Goal: Task Accomplishment & Management: Use online tool/utility

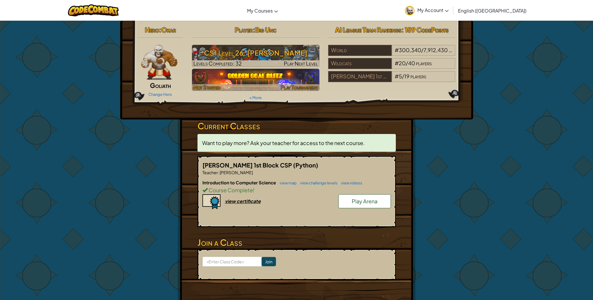
click at [274, 75] on img at bounding box center [255, 80] width 127 height 22
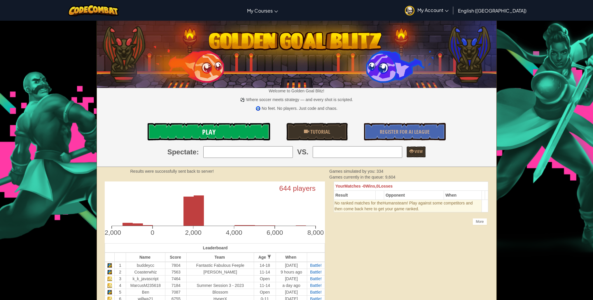
click at [196, 131] on link "Play" at bounding box center [208, 131] width 122 height 17
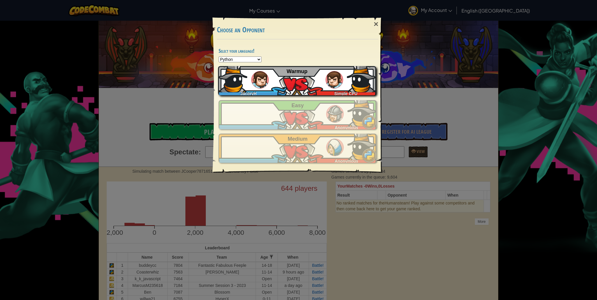
click at [309, 79] on div "JacoryH Simple CPU Warmup" at bounding box center [297, 80] width 158 height 29
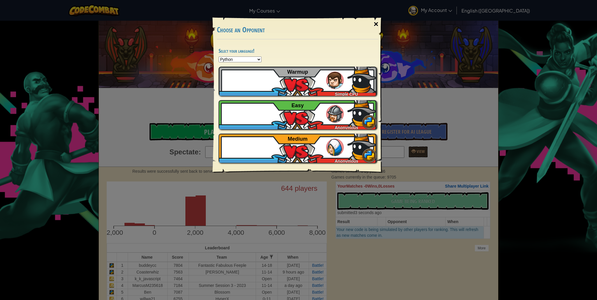
click at [378, 25] on div "×" at bounding box center [375, 24] width 13 height 17
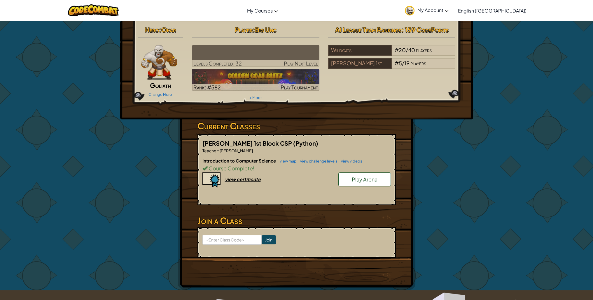
click at [372, 182] on span "Play Arena" at bounding box center [364, 179] width 26 height 7
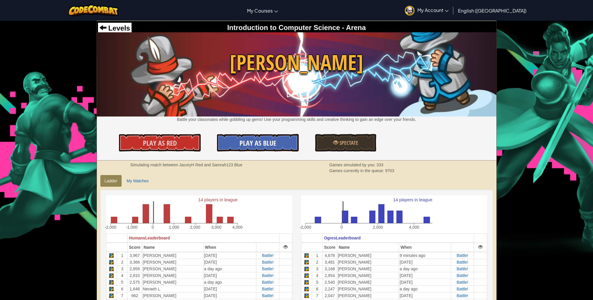
click at [264, 147] on span "Play As Blue" at bounding box center [257, 142] width 37 height 9
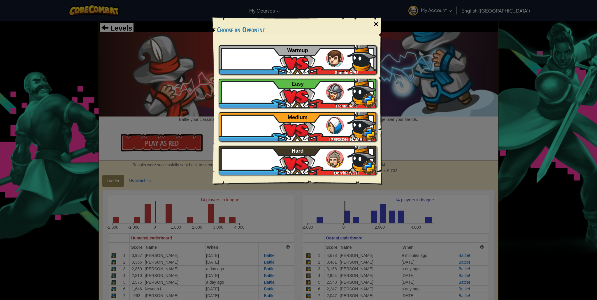
click at [375, 27] on div "×" at bounding box center [375, 24] width 13 height 17
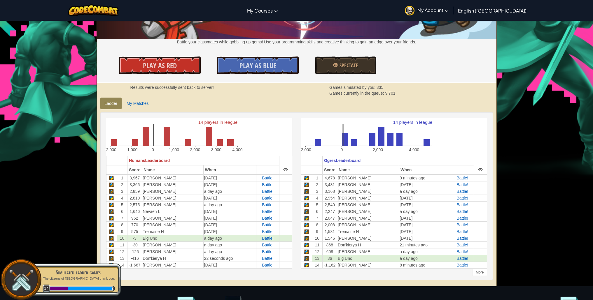
scroll to position [116, 0]
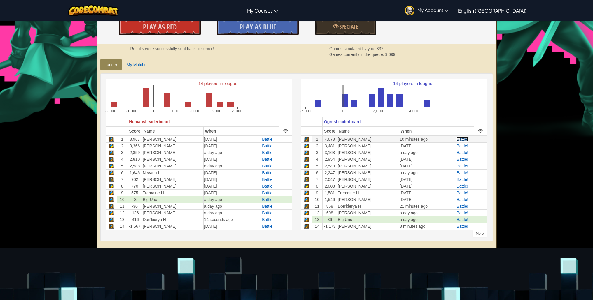
click at [456, 139] on span "Battle!" at bounding box center [462, 139] width 12 height 5
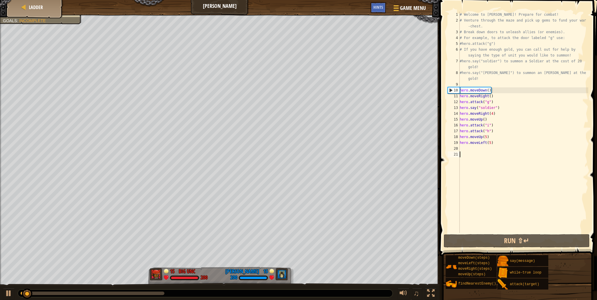
click at [488, 171] on div "# Welcome to [PERSON_NAME]! Prepare for combat! # Venture through the maze and …" at bounding box center [523, 128] width 130 height 233
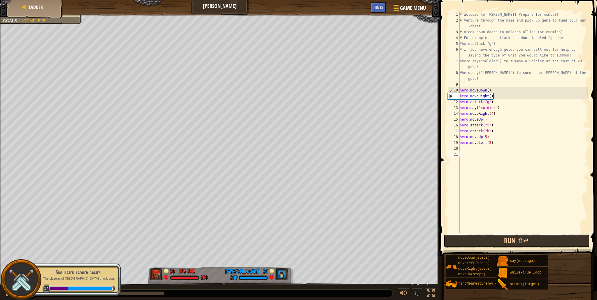
click at [506, 241] on button "Run ⇧↵" at bounding box center [517, 240] width 146 height 13
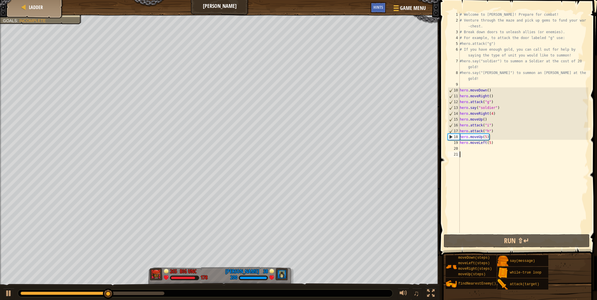
click at [472, 149] on div "# Welcome to [PERSON_NAME]! Prepare for combat! # Venture through the maze and …" at bounding box center [523, 128] width 130 height 233
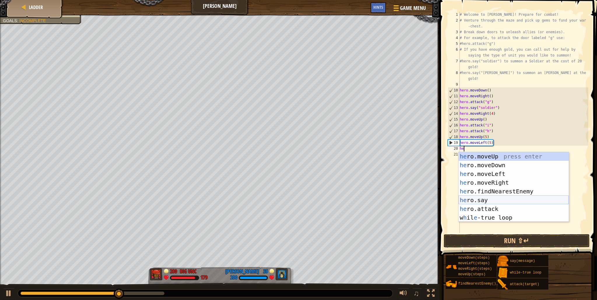
click at [498, 201] on div "he ro.moveUp press enter he ro.moveDown press enter he ro.moveLeft press enter …" at bounding box center [513, 195] width 110 height 87
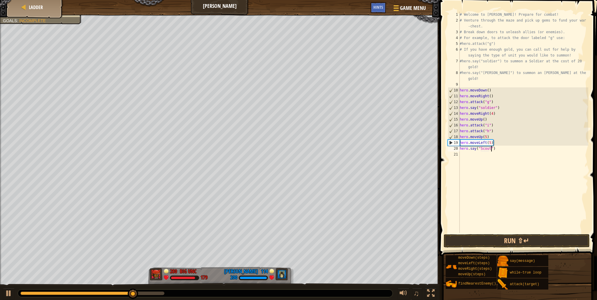
scroll to position [3, 3]
click at [496, 239] on button "Run ⇧↵" at bounding box center [517, 240] width 146 height 13
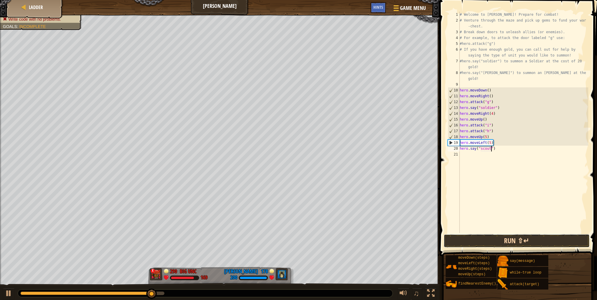
click at [502, 238] on button "Run ⇧↵" at bounding box center [517, 240] width 146 height 13
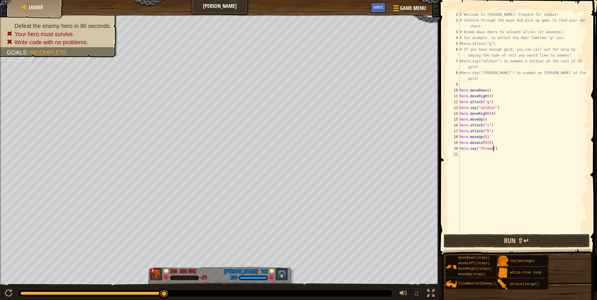
scroll to position [3, 3]
click at [503, 237] on button "Run ⇧↵" at bounding box center [517, 240] width 146 height 13
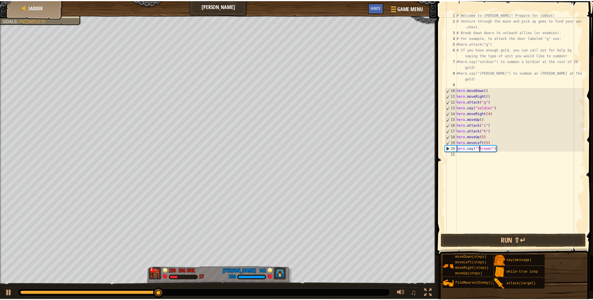
scroll to position [3, 2]
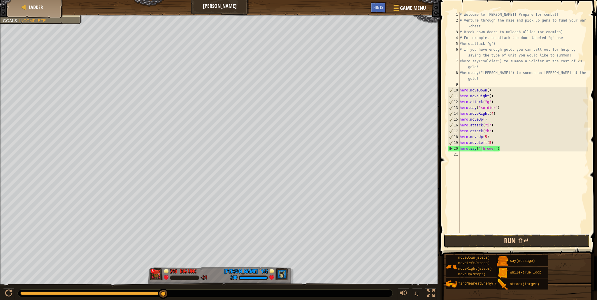
click at [506, 239] on button "Run ⇧↵" at bounding box center [517, 240] width 146 height 13
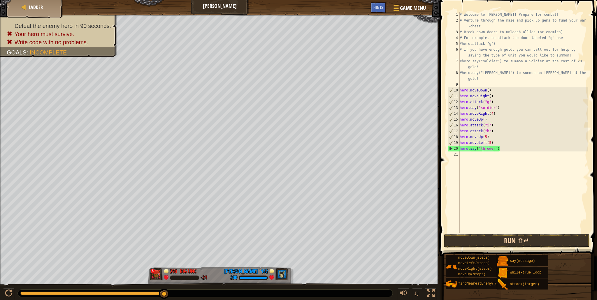
type textarea "hero.say("thrower")"
click at [515, 240] on button "Run ⇧↵" at bounding box center [517, 240] width 146 height 13
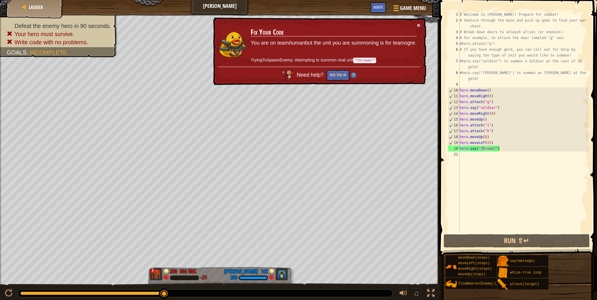
click at [419, 27] on button "×" at bounding box center [418, 25] width 3 height 6
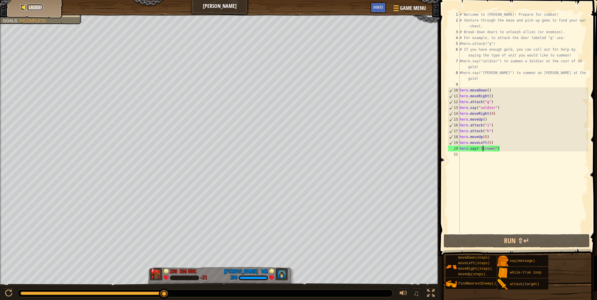
click at [30, 10] on span "Ladder" at bounding box center [36, 7] width 14 height 6
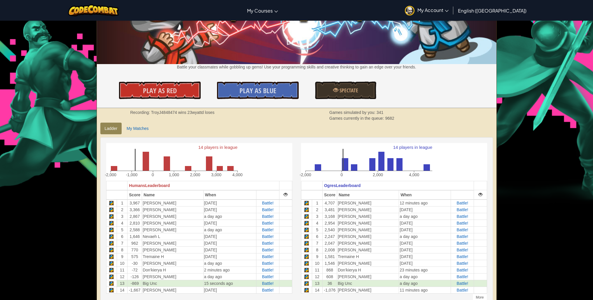
scroll to position [82, 0]
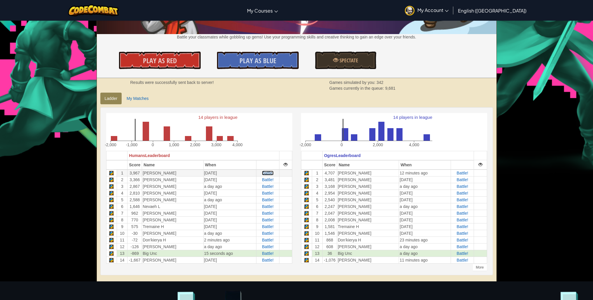
click at [264, 175] on span "Battle!" at bounding box center [268, 173] width 12 height 5
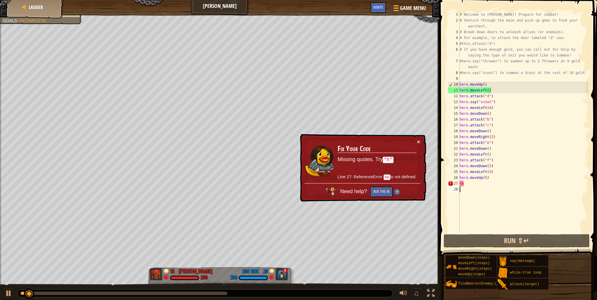
click at [466, 183] on div "# Welcome to [PERSON_NAME]! Prepare for combat! # Venture through the maze and …" at bounding box center [523, 128] width 130 height 233
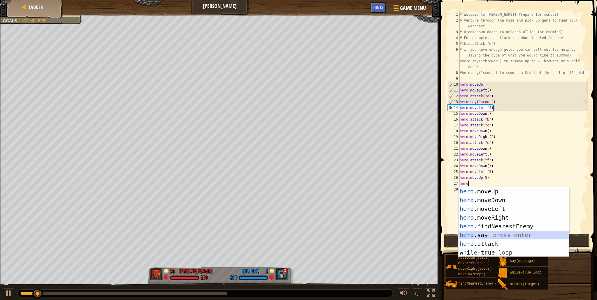
click at [490, 235] on div "hero .moveUp press enter hero .moveDown press enter hero .moveLeft press enter …" at bounding box center [513, 230] width 110 height 87
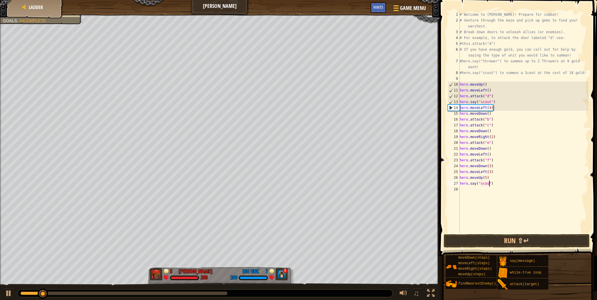
scroll to position [3, 3]
type textarea "hero.say("scout")"
click at [497, 242] on button "Run ⇧↵" at bounding box center [517, 240] width 146 height 13
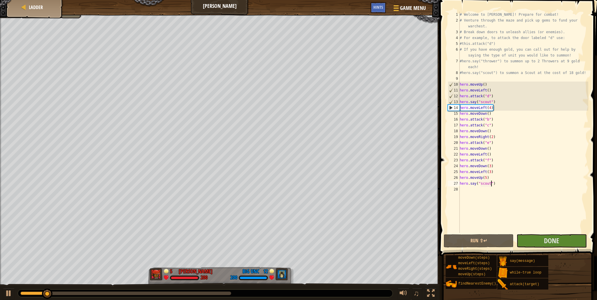
click at [484, 190] on div "# Welcome to [PERSON_NAME]! Prepare for combat! # Venture through the maze and …" at bounding box center [523, 128] width 130 height 233
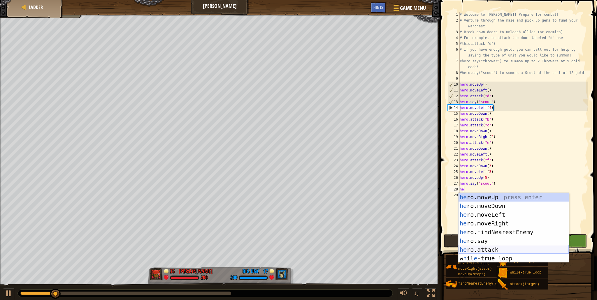
click at [483, 247] on div "he ro.moveUp press enter he ro.moveDown press enter he ro.moveLeft press enter …" at bounding box center [513, 236] width 110 height 87
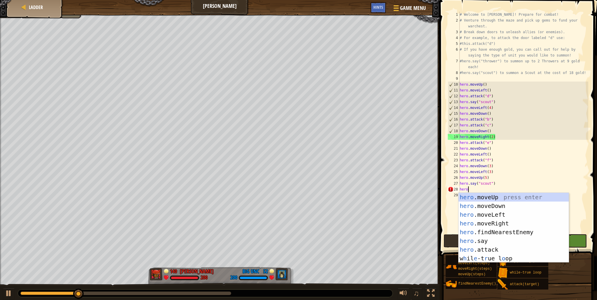
scroll to position [3, 0]
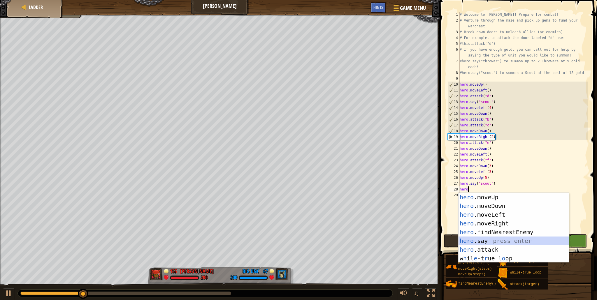
click at [506, 240] on div "hero .moveUp press enter hero .moveDown press enter hero .moveLeft press enter …" at bounding box center [513, 236] width 110 height 87
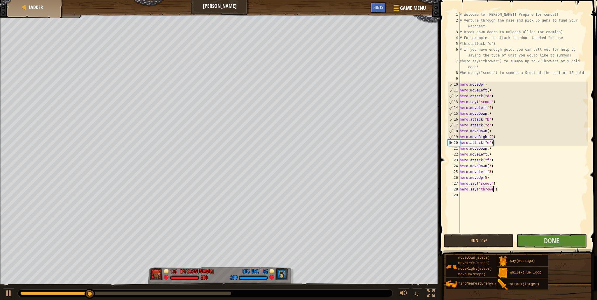
scroll to position [3, 3]
type textarea "hero.say("thrower")"
click at [487, 238] on button "Run ⇧↵" at bounding box center [479, 240] width 70 height 13
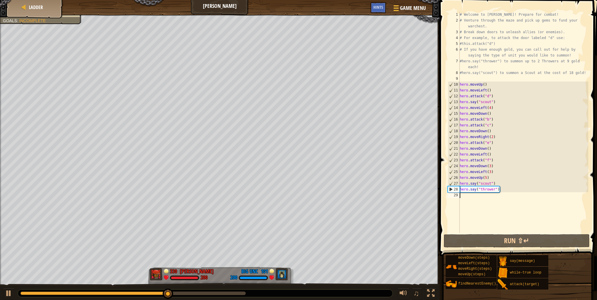
click at [466, 198] on div "# Welcome to [PERSON_NAME]! Prepare for combat! # Venture through the maze and …" at bounding box center [523, 128] width 130 height 233
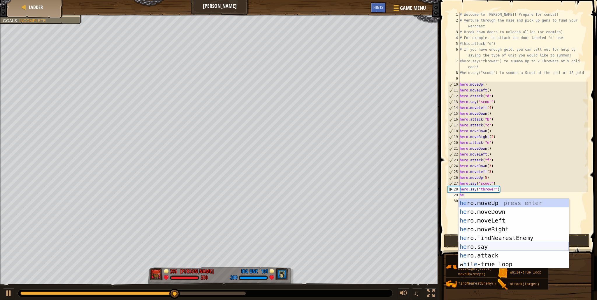
click at [476, 244] on div "he ro.moveUp press enter he ro.moveDown press enter he ro.moveLeft press enter …" at bounding box center [513, 242] width 110 height 87
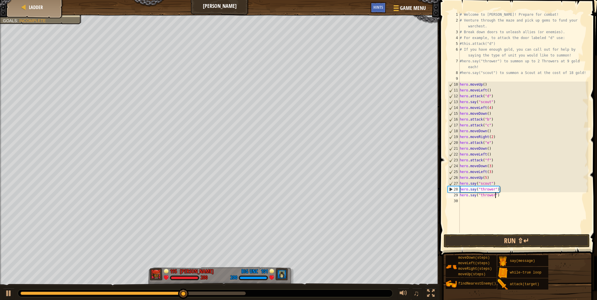
scroll to position [3, 3]
type textarea "hero.say("thrower")"
click at [509, 243] on button "Run ⇧↵" at bounding box center [517, 240] width 146 height 13
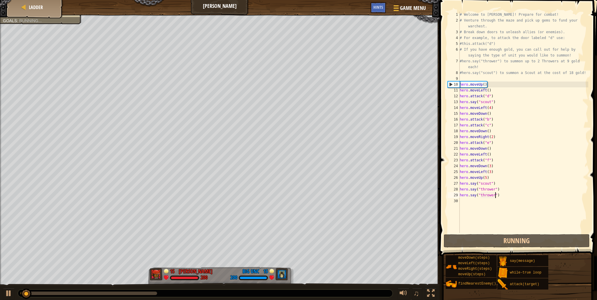
click at [478, 201] on div "# Welcome to [PERSON_NAME]! Prepare for combat! # Venture through the maze and …" at bounding box center [523, 128] width 130 height 233
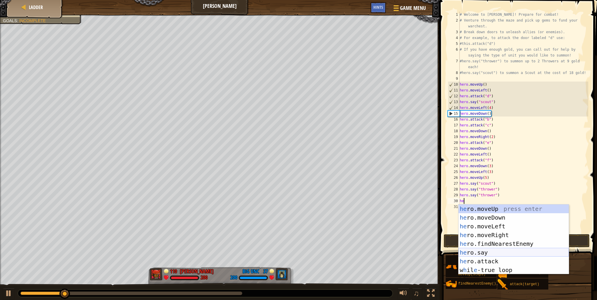
click at [488, 252] on div "he ro.moveUp press enter he ro.moveDown press enter he ro.moveLeft press enter …" at bounding box center [513, 248] width 110 height 87
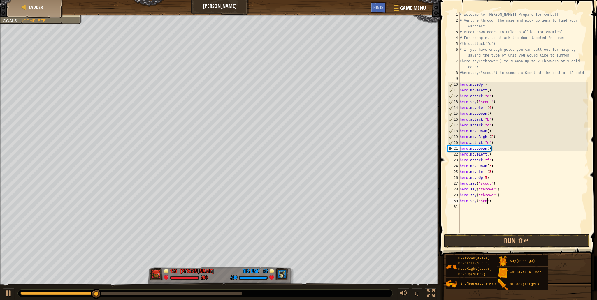
scroll to position [3, 3]
type textarea "hero.say("scout")"
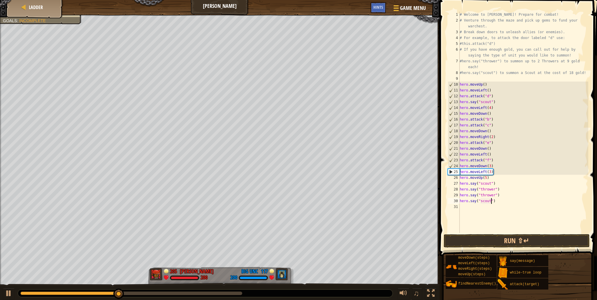
scroll to position [3, 0]
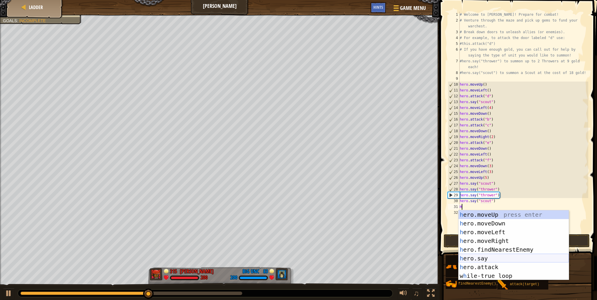
click at [504, 261] on div "h ero.moveUp press enter h ero.moveDown press enter h ero.moveLeft press enter …" at bounding box center [513, 253] width 110 height 87
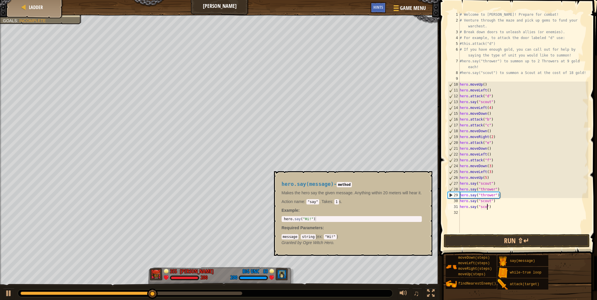
scroll to position [3, 3]
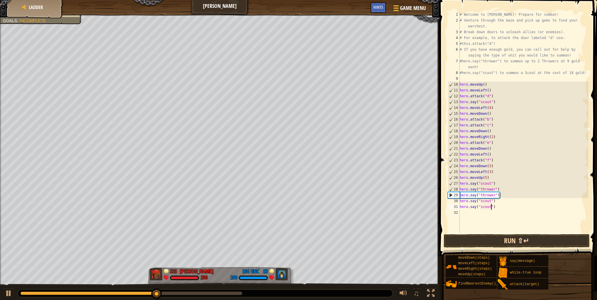
type textarea "hero.say("scout")"
click at [519, 247] on button "Run ⇧↵" at bounding box center [517, 240] width 146 height 13
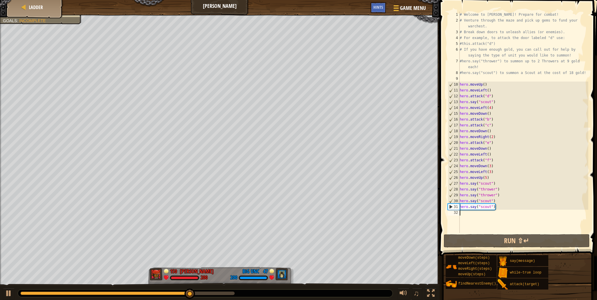
click at [485, 216] on div "# Welcome to [PERSON_NAME]! Prepare for combat! # Venture through the maze and …" at bounding box center [523, 128] width 130 height 233
type textarea "he"
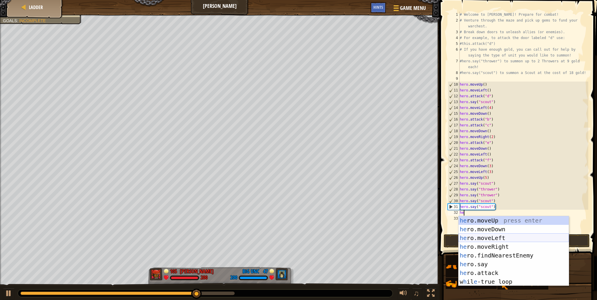
click at [504, 234] on div "he ro.moveUp press enter he ro.moveDown press enter he ro.moveLeft press enter …" at bounding box center [513, 259] width 110 height 87
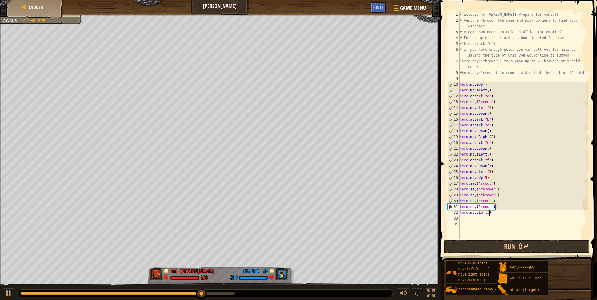
click at [489, 214] on div "# Welcome to [PERSON_NAME]! Prepare for combat! # Venture through the maze and …" at bounding box center [523, 131] width 130 height 239
type textarea "hero.moveLeft(4)"
click at [501, 249] on button "Run ⇧↵" at bounding box center [517, 246] width 146 height 13
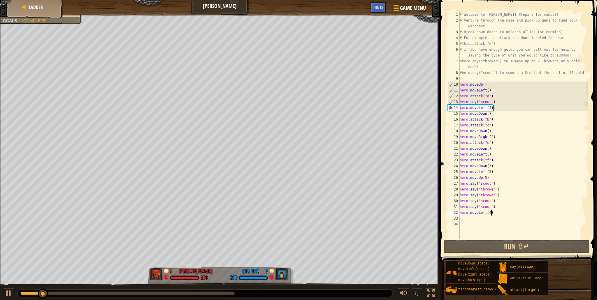
click at [480, 219] on div "# Welcome to [PERSON_NAME]! Prepare for combat! # Venture through the maze and …" at bounding box center [523, 131] width 130 height 239
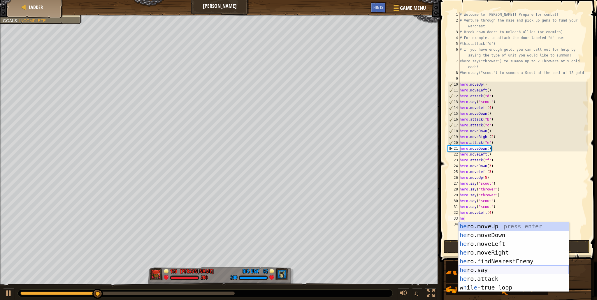
click at [495, 273] on div "he ro.moveUp press enter he ro.moveDown press enter he ro.moveLeft press enter …" at bounding box center [513, 265] width 110 height 87
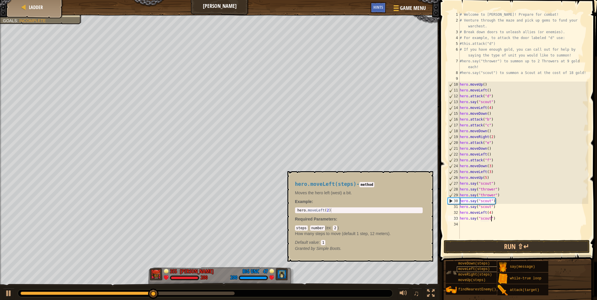
scroll to position [3, 3]
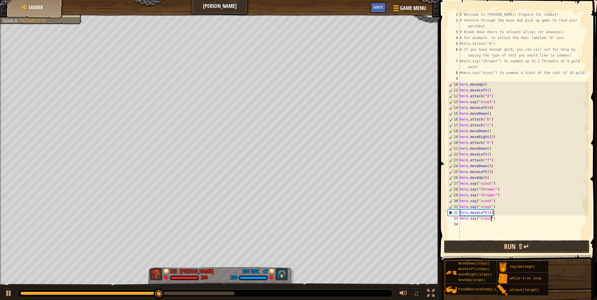
click at [511, 251] on button "Run ⇧↵" at bounding box center [517, 246] width 146 height 13
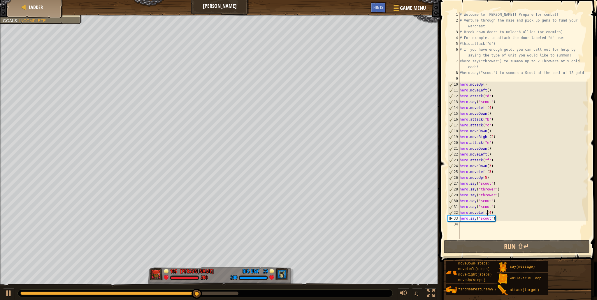
click at [486, 213] on div "# Welcome to [PERSON_NAME]! Prepare for combat! # Venture through the maze and …" at bounding box center [523, 131] width 130 height 239
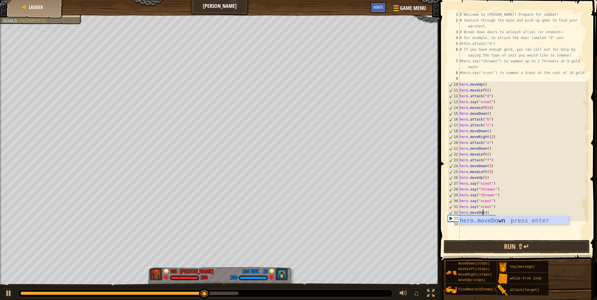
scroll to position [3, 2]
type textarea "hero.moveDown(4)"
click at [492, 240] on button "Run ⇧↵" at bounding box center [517, 246] width 146 height 13
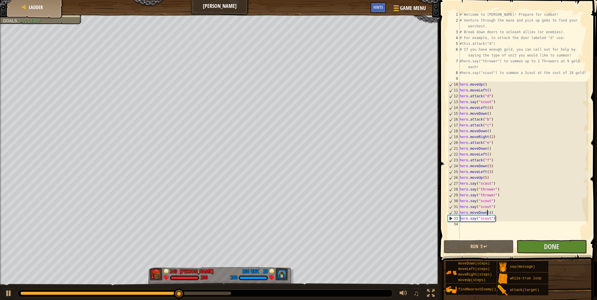
click at [468, 226] on div "# Welcome to [PERSON_NAME]! Prepare for combat! # Venture through the maze and …" at bounding box center [523, 131] width 130 height 239
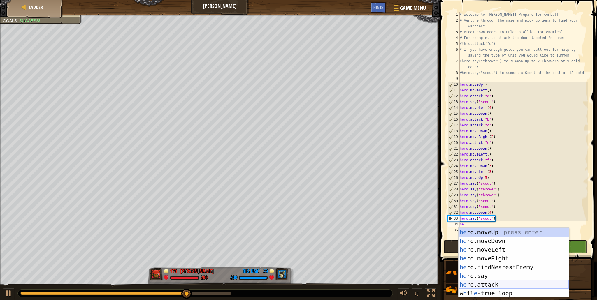
click at [478, 281] on div "he ro.moveUp press enter he ro.moveDown press enter he ro.moveLeft press enter …" at bounding box center [513, 271] width 110 height 87
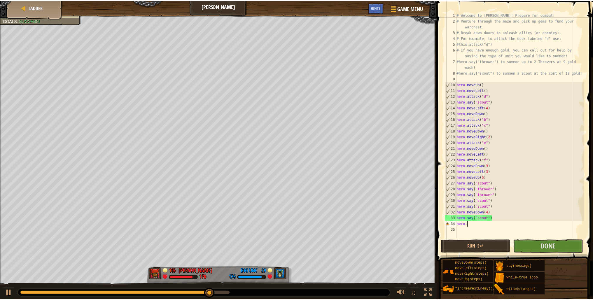
scroll to position [3, 1]
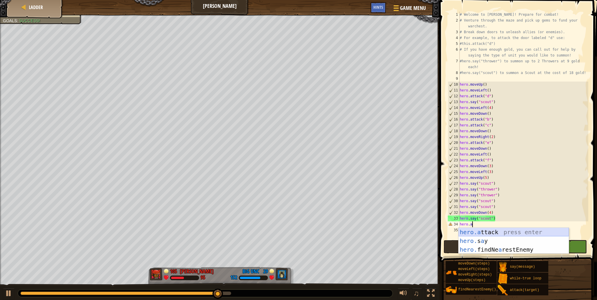
click at [509, 234] on div "hero.a ttack press enter hero. s a y press enter hero. findNe a restEnemy press…" at bounding box center [513, 250] width 110 height 44
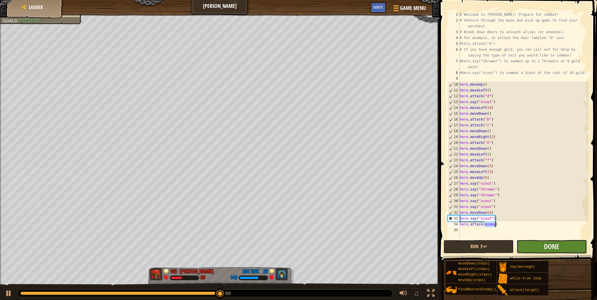
type textarea "hero.attack(enemy)"
click at [524, 244] on button "Done" at bounding box center [551, 246] width 70 height 13
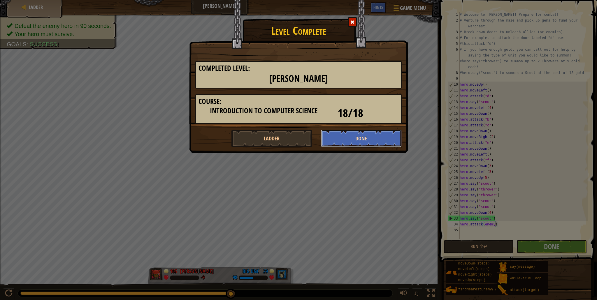
click at [341, 138] on button "Done" at bounding box center [361, 138] width 81 height 17
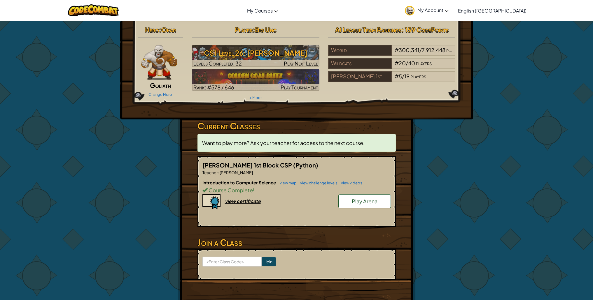
click at [362, 200] on span "Play Arena" at bounding box center [364, 201] width 26 height 7
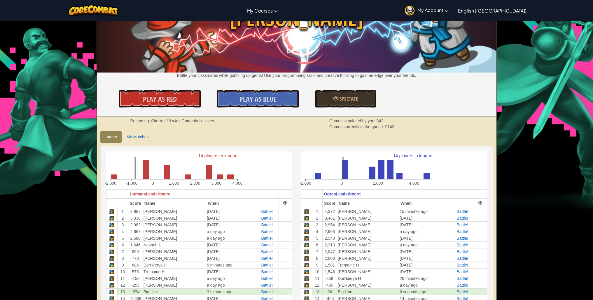
scroll to position [59, 0]
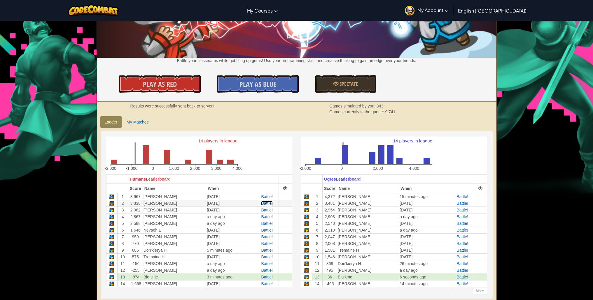
click at [263, 203] on span "Battle!" at bounding box center [267, 203] width 12 height 5
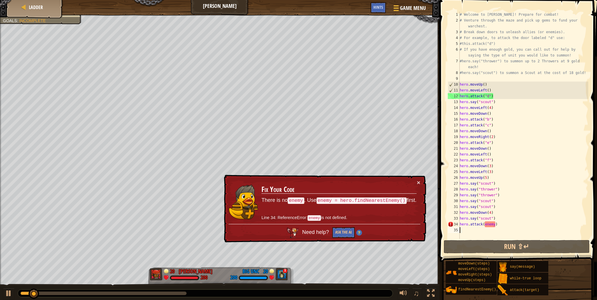
click at [498, 224] on div "# Welcome to [PERSON_NAME]! Prepare for combat! # Venture through the maze and …" at bounding box center [523, 131] width 130 height 239
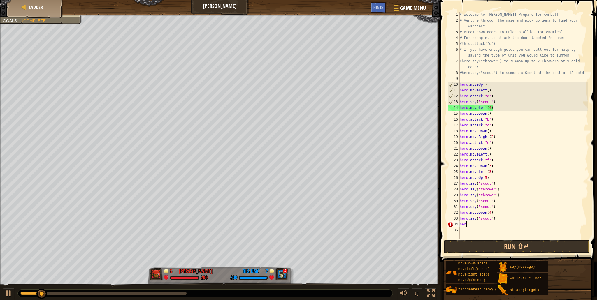
type textarea "h"
click at [509, 245] on button "Run ⇧↵" at bounding box center [517, 246] width 146 height 13
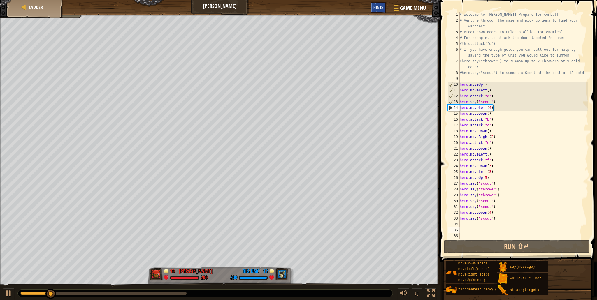
click at [375, 8] on span "Hints" at bounding box center [378, 7] width 10 height 6
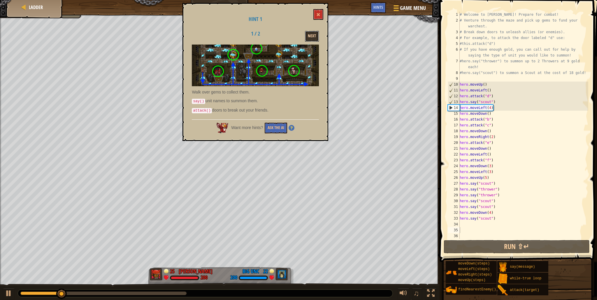
click at [313, 37] on button "Next" at bounding box center [312, 36] width 14 height 11
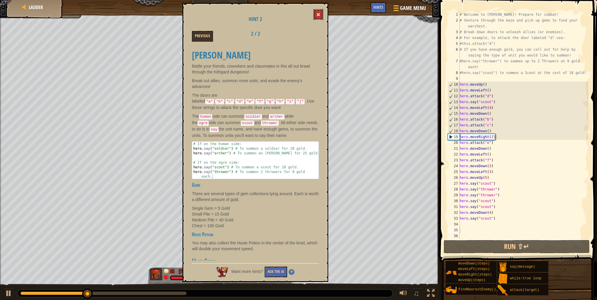
click at [316, 13] on button at bounding box center [318, 14] width 10 height 11
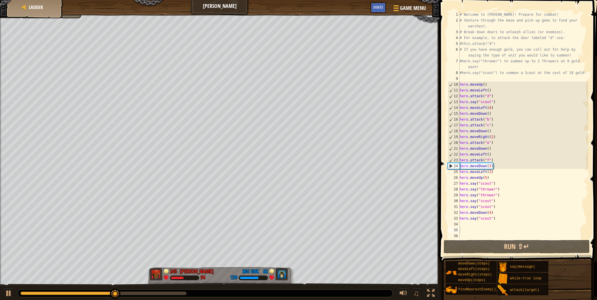
click at [496, 96] on div "# Welcome to [PERSON_NAME]! Prepare for combat! # Venture through the maze and …" at bounding box center [523, 131] width 130 height 239
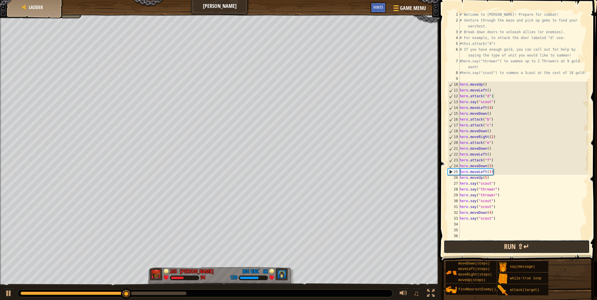
click at [516, 248] on button "Run ⇧↵" at bounding box center [517, 246] width 146 height 13
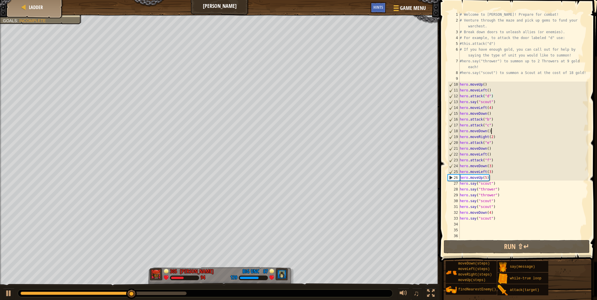
click at [494, 128] on div "# Welcome to [PERSON_NAME]! Prepare for combat! # Venture through the maze and …" at bounding box center [523, 131] width 130 height 239
click at [496, 126] on div "# Welcome to [PERSON_NAME]! Prepare for combat! # Venture through the maze and …" at bounding box center [523, 131] width 130 height 239
type textarea "hero.attack("c")"
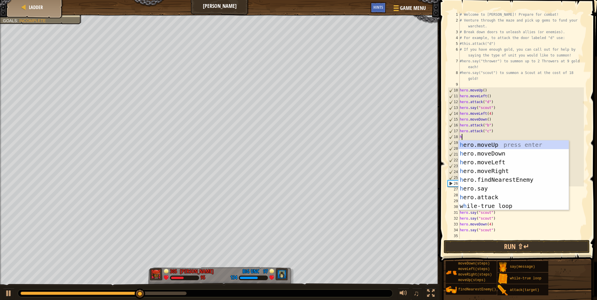
scroll to position [3, 0]
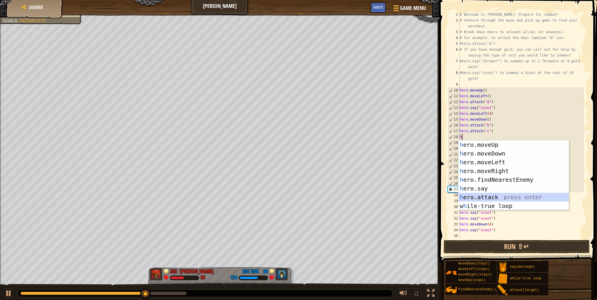
click at [485, 197] on div "h ero.moveUp press enter h ero.moveDown press enter h ero.moveLeft press enter …" at bounding box center [513, 183] width 110 height 87
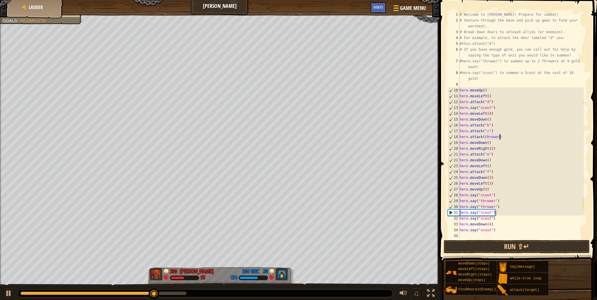
scroll to position [3, 3]
click at [510, 244] on button "Run ⇧↵" at bounding box center [517, 246] width 146 height 13
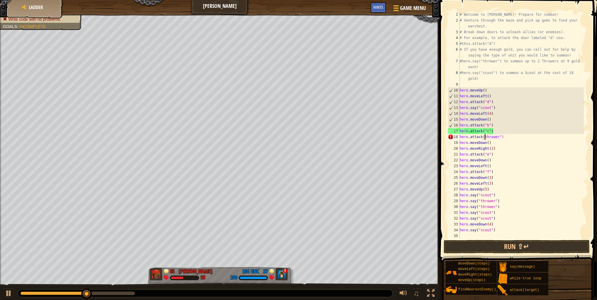
scroll to position [3, 2]
click at [518, 247] on button "Run ⇧↵" at bounding box center [517, 246] width 146 height 13
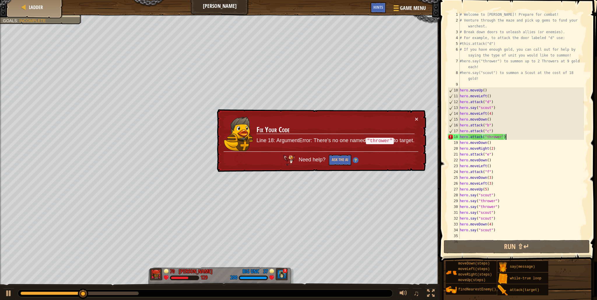
click at [514, 137] on div "# Welcome to [PERSON_NAME]! Prepare for combat! # Venture through the maze and …" at bounding box center [520, 131] width 125 height 239
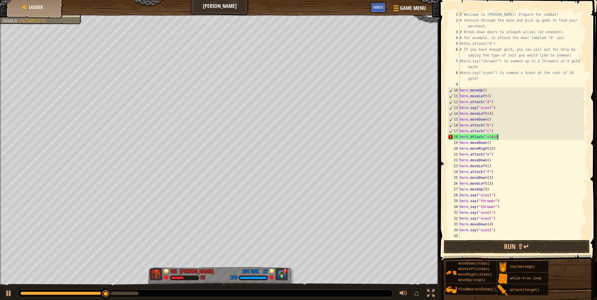
scroll to position [3, 3]
click at [530, 242] on button "Run ⇧↵" at bounding box center [517, 246] width 146 height 13
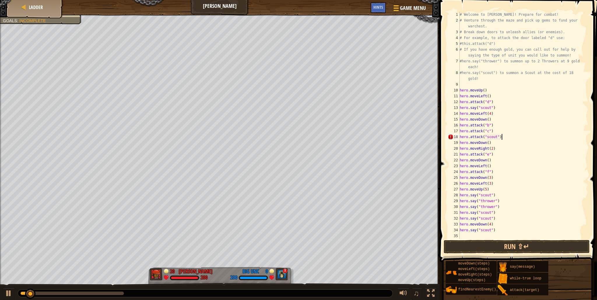
scroll to position [3, 3]
drag, startPoint x: 518, startPoint y: 244, endPoint x: 517, endPoint y: 239, distance: 5.0
click at [518, 244] on button "Run ⇧↵" at bounding box center [517, 246] width 146 height 13
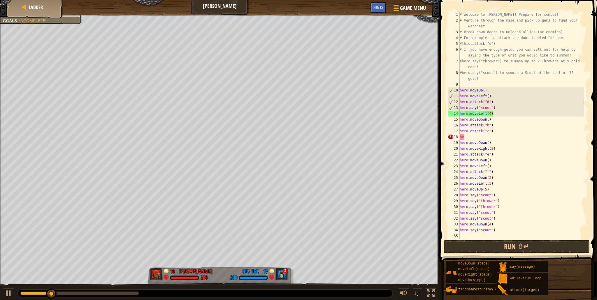
scroll to position [3, 0]
type textarea "h"
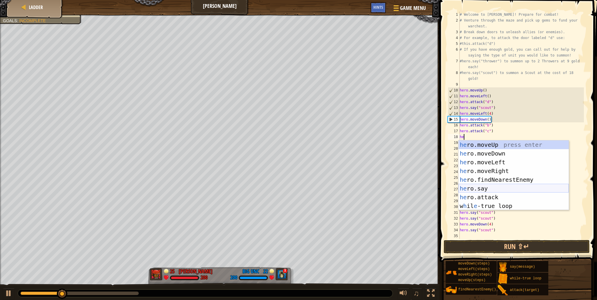
click at [497, 190] on div "he ro.moveUp press enter he ro.moveDown press enter he ro.moveLeft press enter …" at bounding box center [513, 183] width 110 height 87
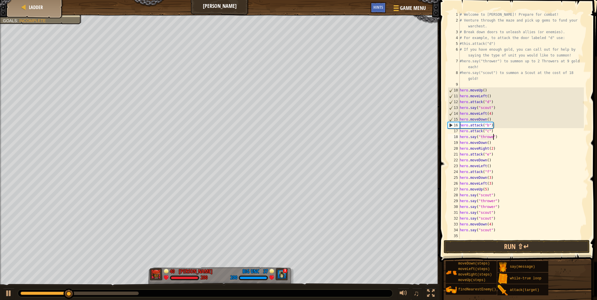
scroll to position [3, 3]
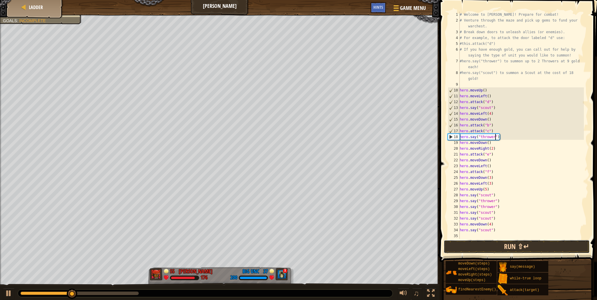
click at [506, 246] on button "Run ⇧↵" at bounding box center [517, 246] width 146 height 13
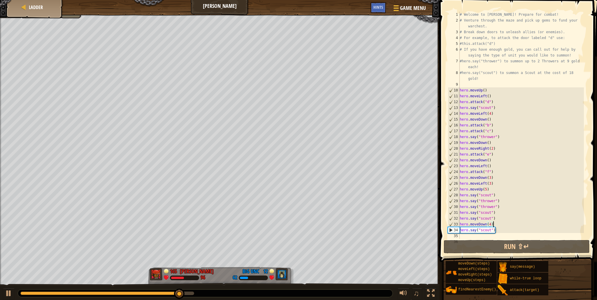
click at [492, 224] on div "# Welcome to [PERSON_NAME]! Prepare for combat! # Venture through the maze and …" at bounding box center [520, 131] width 125 height 239
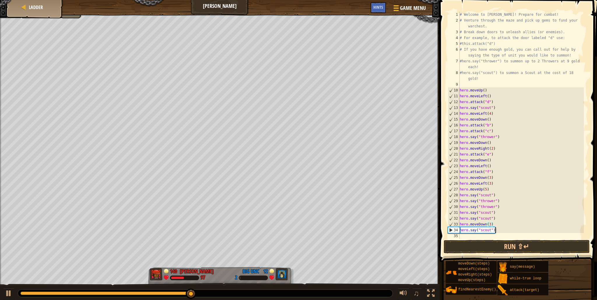
click at [501, 229] on div "# Welcome to [PERSON_NAME]! Prepare for combat! # Venture through the maze and …" at bounding box center [520, 131] width 125 height 239
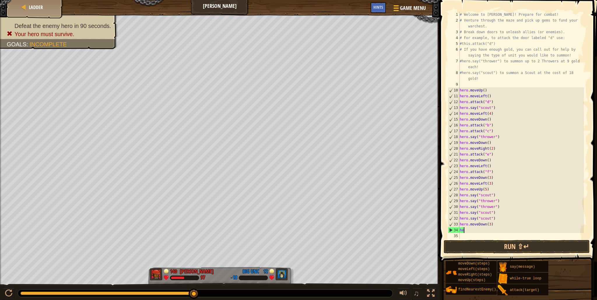
scroll to position [3, 0]
type textarea "h"
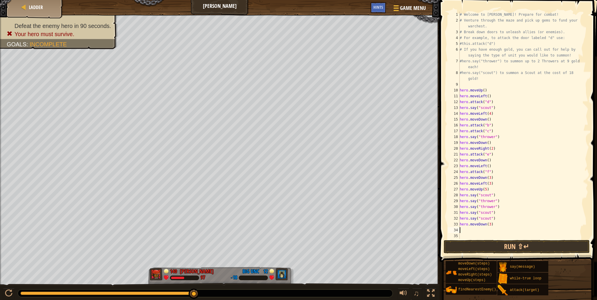
type textarea "he"
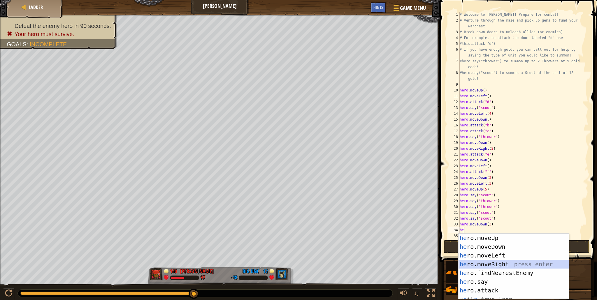
click at [503, 263] on div "he ro.moveUp press enter he ro.moveDown press enter he ro.moveLeft press enter …" at bounding box center [513, 275] width 110 height 83
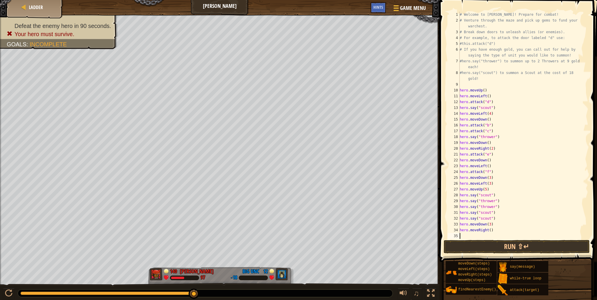
click at [491, 230] on div "# Welcome to [PERSON_NAME]! Prepare for combat! # Venture through the maze and …" at bounding box center [520, 131] width 125 height 239
type textarea "hero.moveRight(2)"
click at [489, 236] on div "# Welcome to [PERSON_NAME]! Prepare for combat! # Venture through the maze and …" at bounding box center [520, 131] width 125 height 239
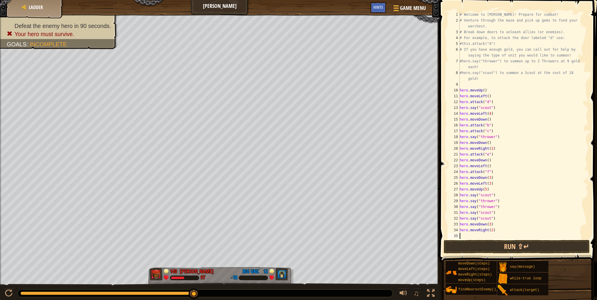
type textarea "he"
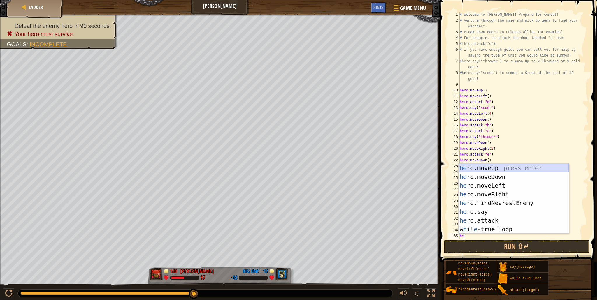
click at [508, 169] on div "he ro.moveUp press enter he ro.moveDown press enter he ro.moveLeft press enter …" at bounding box center [513, 207] width 110 height 87
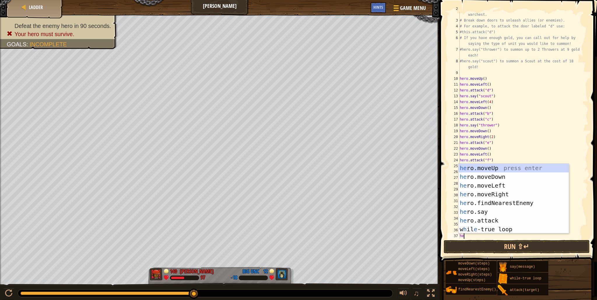
scroll to position [12, 0]
click at [495, 210] on div "he ro.moveUp press enter he ro.moveDown press enter he ro.moveLeft press enter …" at bounding box center [513, 207] width 110 height 87
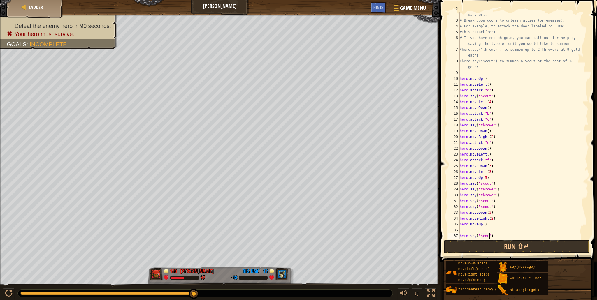
scroll to position [3, 3]
type textarea "hero.say("scout")"
click at [511, 243] on button "Run ⇧↵" at bounding box center [517, 246] width 146 height 13
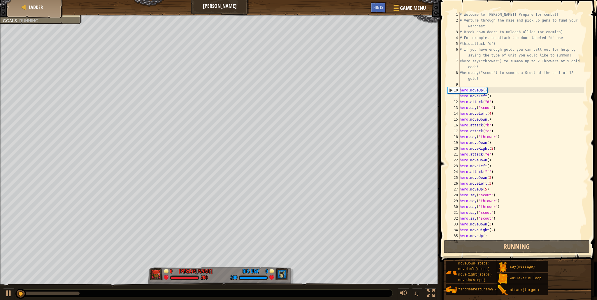
scroll to position [29, 0]
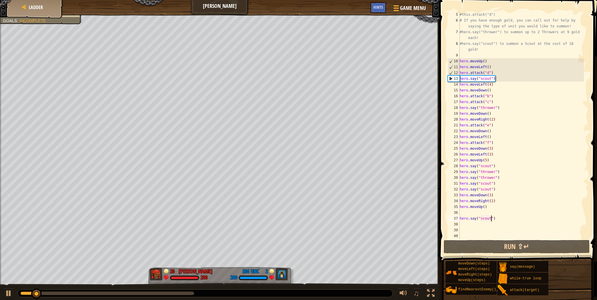
click at [485, 237] on div "#this.attack("d") # If you have enough gold, you can call out for help by sayin…" at bounding box center [520, 131] width 125 height 239
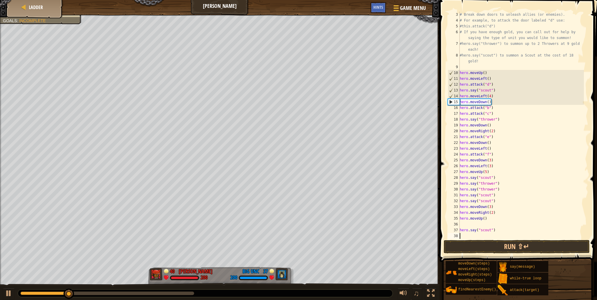
type textarea "hero.say("scout")"
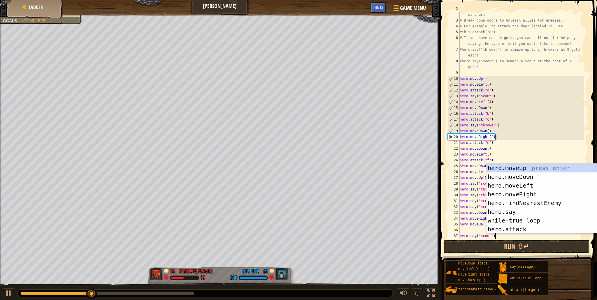
click at [468, 230] on div "# Venture through the maze and pick up gems to fund your warchest. # Break down…" at bounding box center [520, 128] width 125 height 245
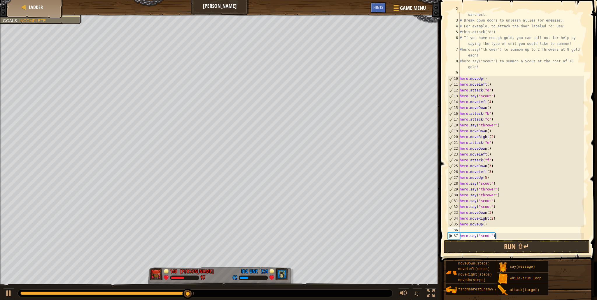
click at [485, 224] on div "# Venture through the maze and pick up gems to fund your warchest. # Break down…" at bounding box center [520, 128] width 125 height 245
type textarea "hero.moveUp(2)"
click at [493, 246] on button "Run ⇧↵" at bounding box center [517, 246] width 146 height 13
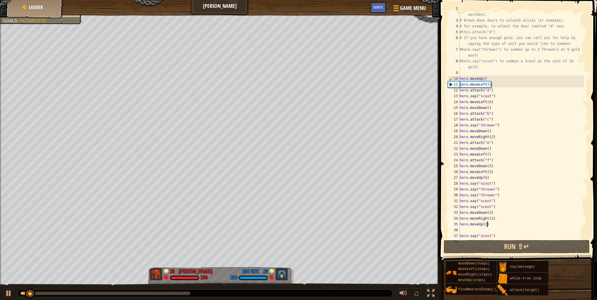
click at [485, 232] on div "# Venture through the maze and pick up gems to fund your warchest. # Break down…" at bounding box center [520, 128] width 125 height 245
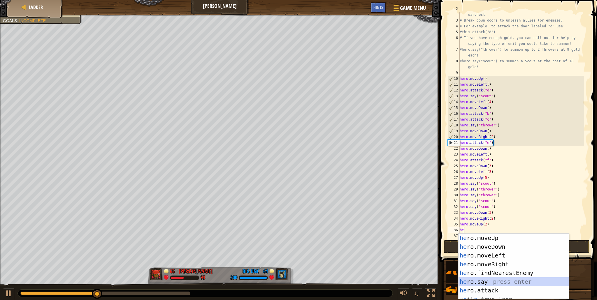
click at [478, 280] on div "he ro.moveUp press enter he ro.moveDown press enter he ro.moveLeft press enter …" at bounding box center [513, 275] width 110 height 83
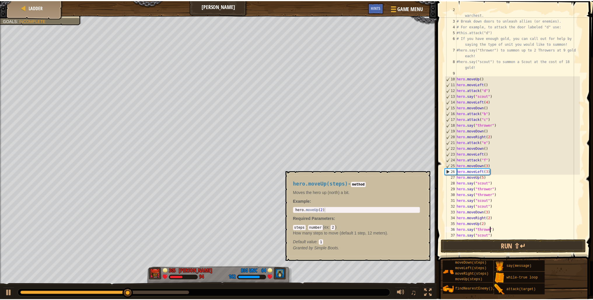
scroll to position [3, 3]
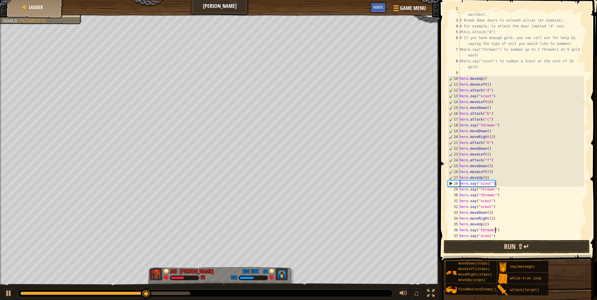
type textarea "hero.say("thrower")"
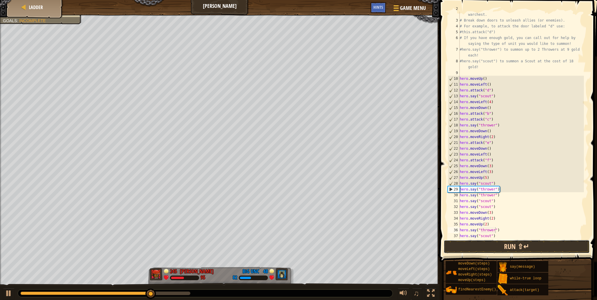
click at [511, 250] on button "Run ⇧↵" at bounding box center [517, 246] width 146 height 13
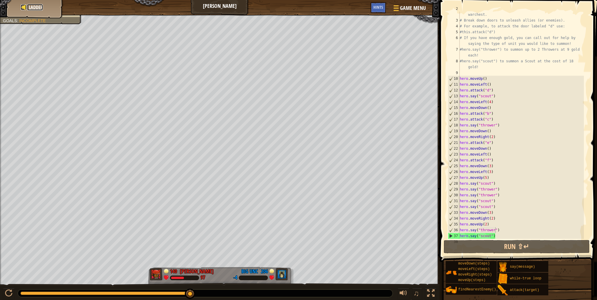
click at [33, 8] on span "Ladder" at bounding box center [36, 7] width 14 height 6
